Goal: Task Accomplishment & Management: Complete application form

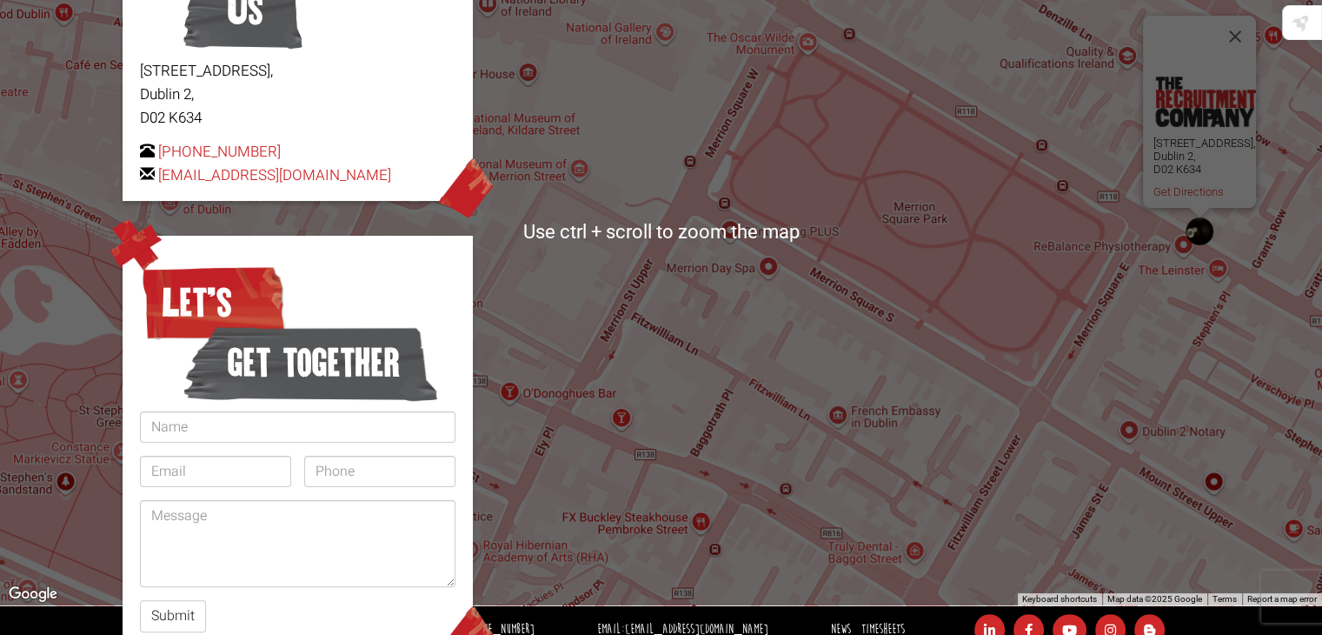
scroll to position [347, 0]
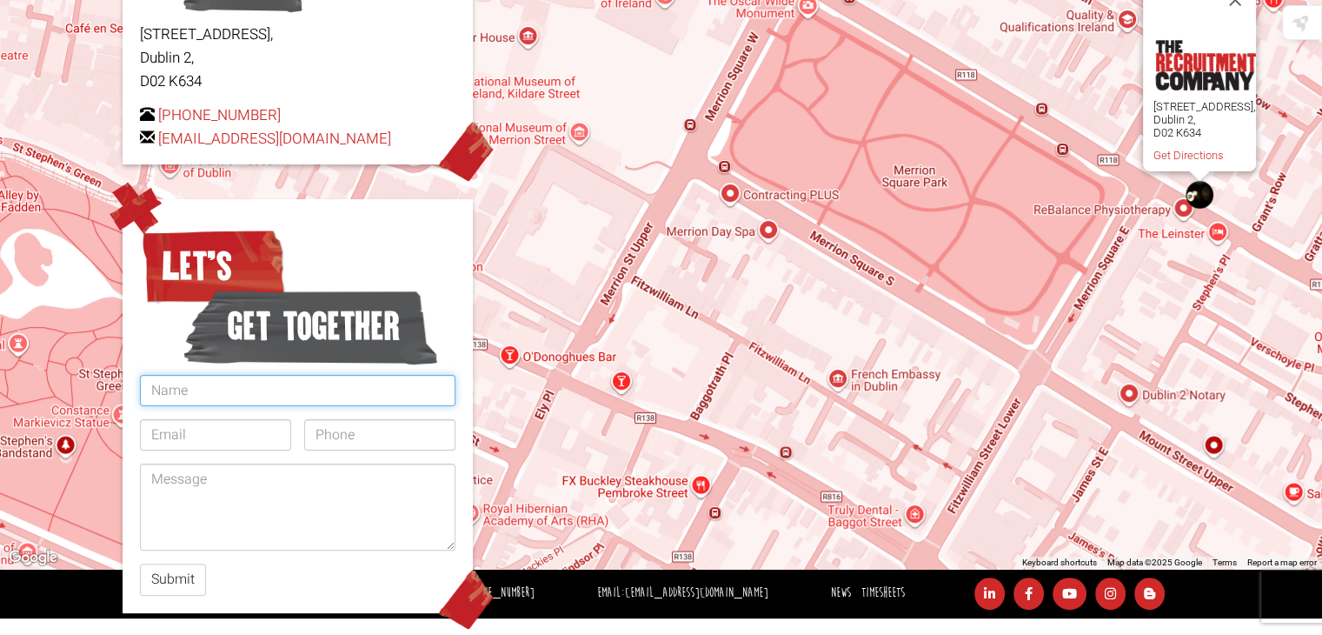
click at [205, 379] on input "text" at bounding box center [298, 390] width 316 height 31
type input "[PERSON_NAME]"
type input "[EMAIL_ADDRESS][DOMAIN_NAME]"
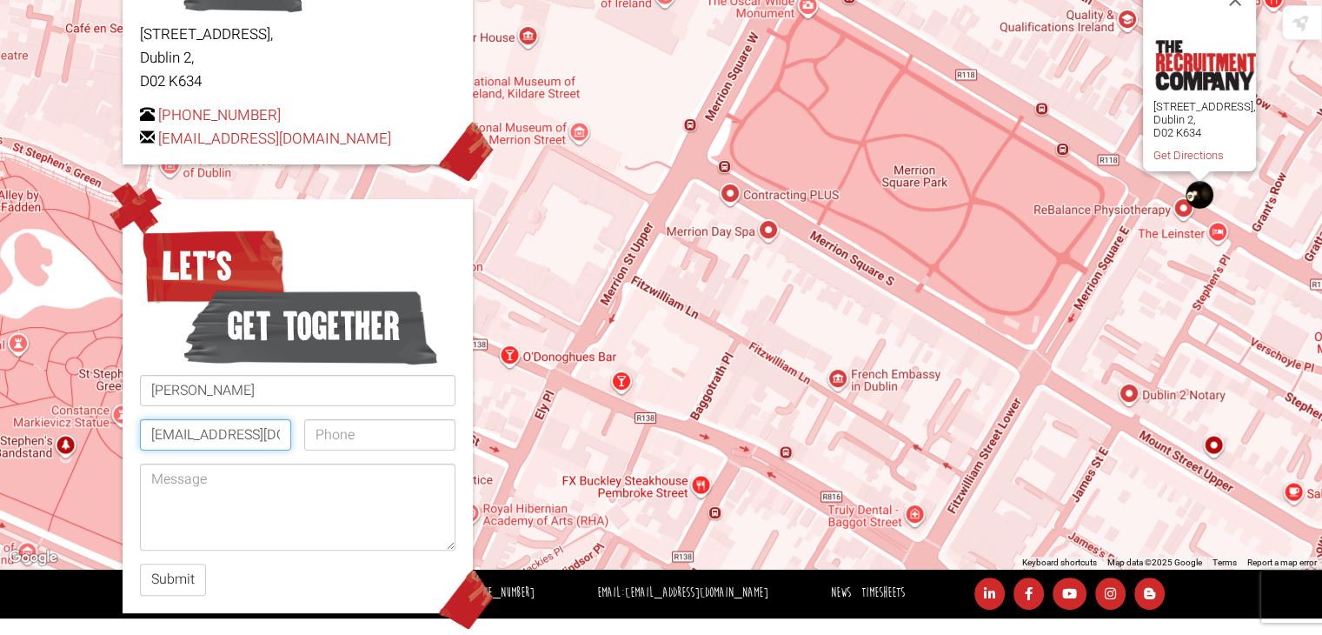
type input "0892753579"
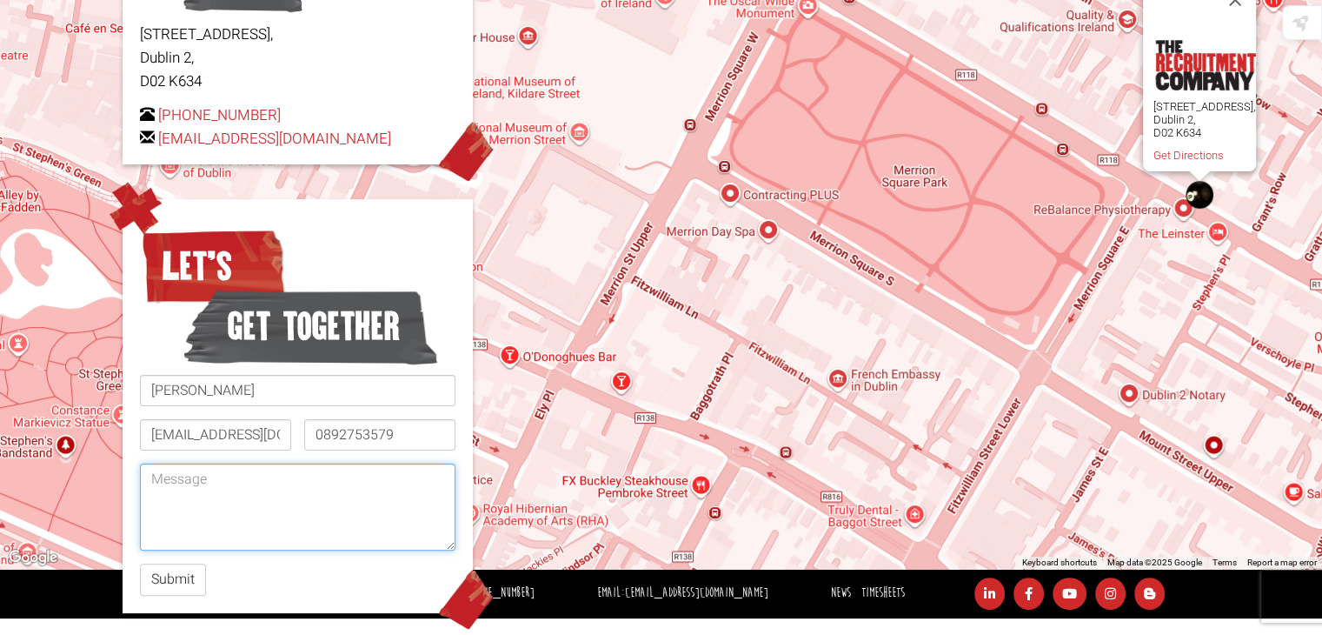
click at [236, 487] on textarea at bounding box center [298, 506] width 316 height 87
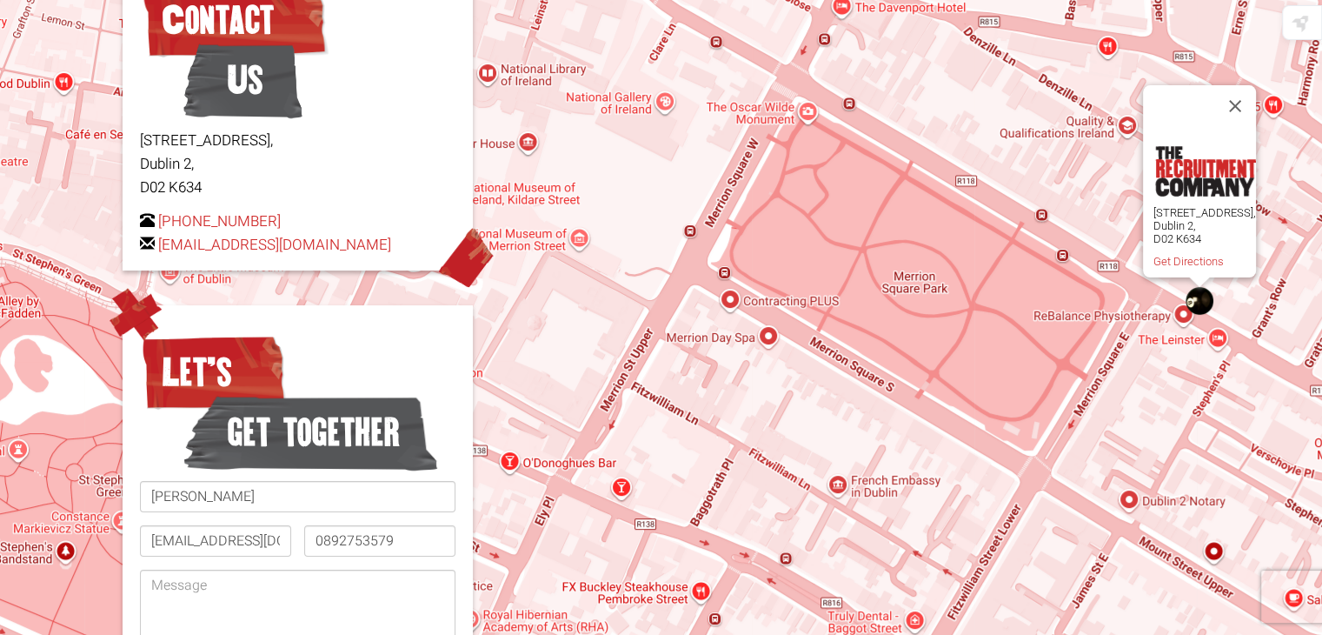
scroll to position [239, 0]
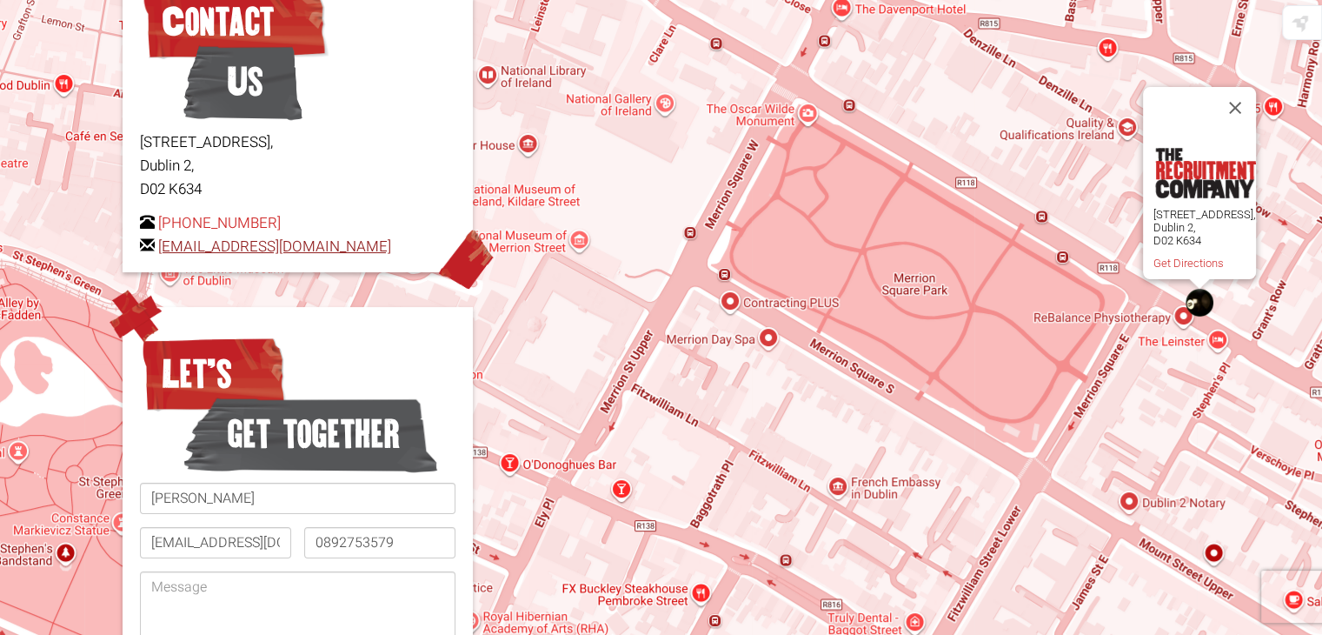
drag, startPoint x: 393, startPoint y: 249, endPoint x: 160, endPoint y: 248, distance: 233.0
click at [160, 248] on p "[PHONE_NUMBER] [EMAIL_ADDRESS][DOMAIN_NAME]" at bounding box center [298, 234] width 316 height 47
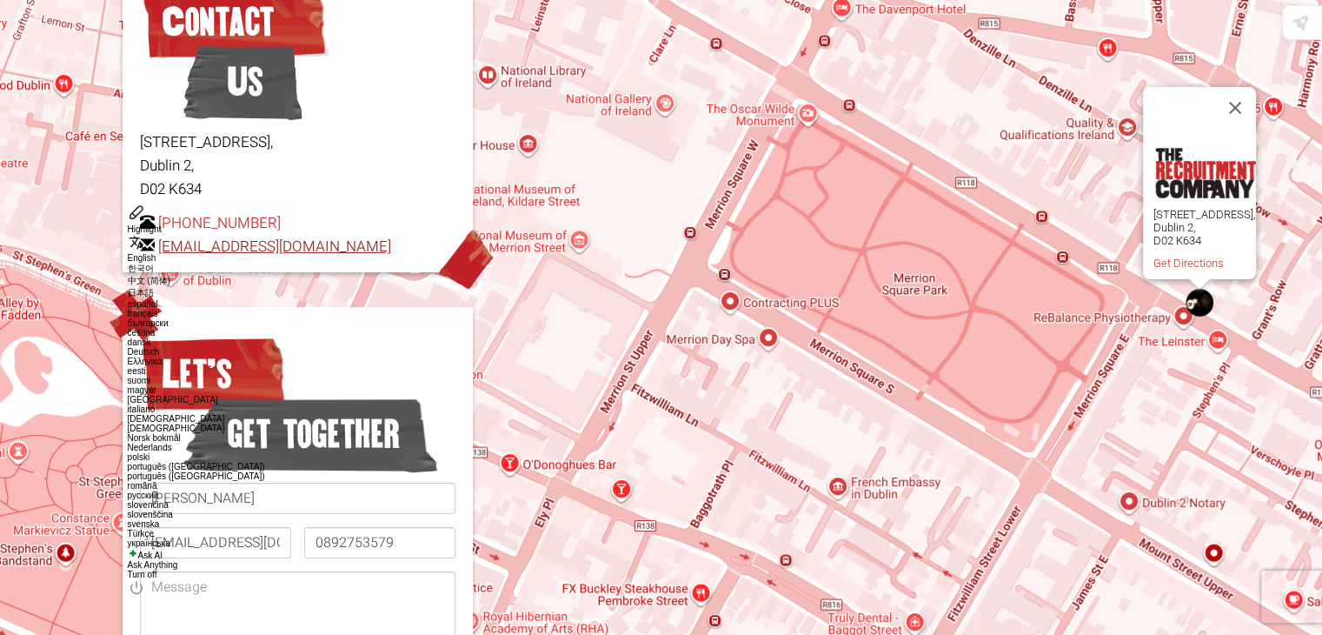
copy link "[EMAIL_ADDRESS][DOMAIN_NAME]"
click at [401, 366] on h2 "Let’s get together" at bounding box center [298, 397] width 316 height 135
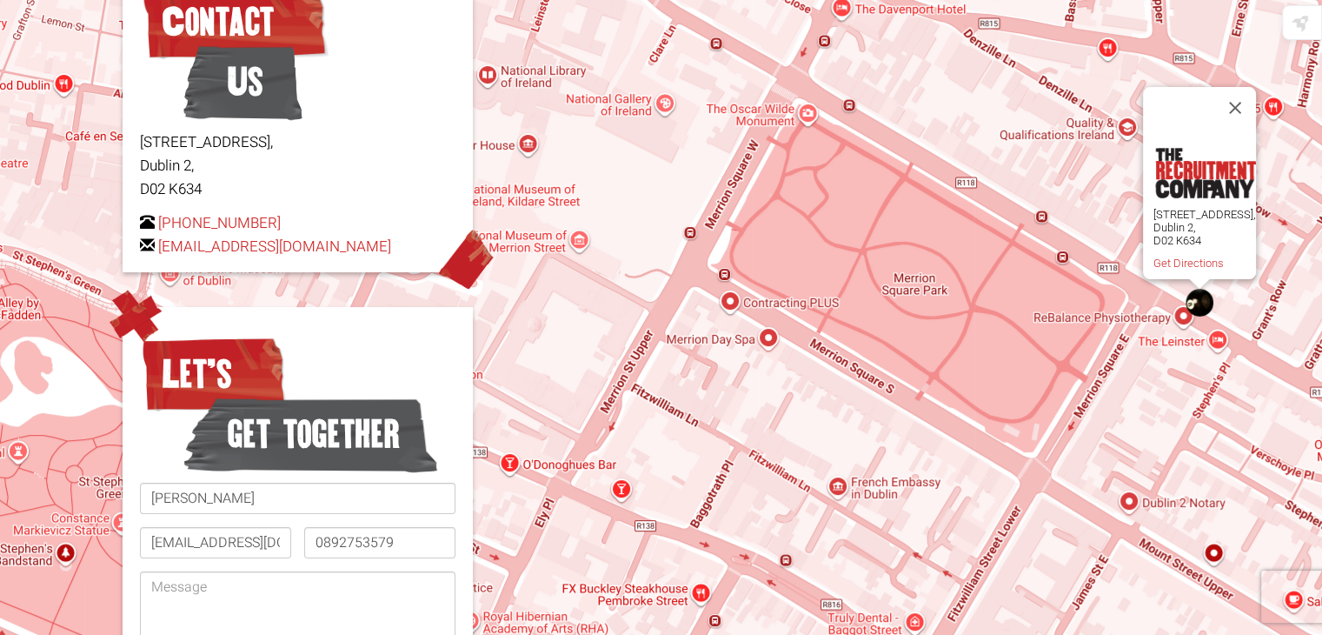
scroll to position [347, 0]
